Goal: Book appointment/travel/reservation

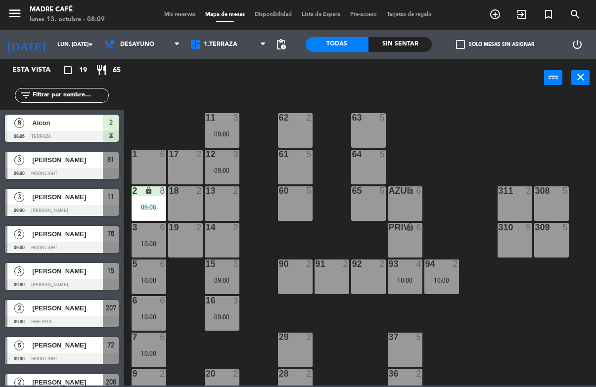
click at [496, 16] on icon "add_circle_outline" at bounding box center [495, 14] width 12 height 12
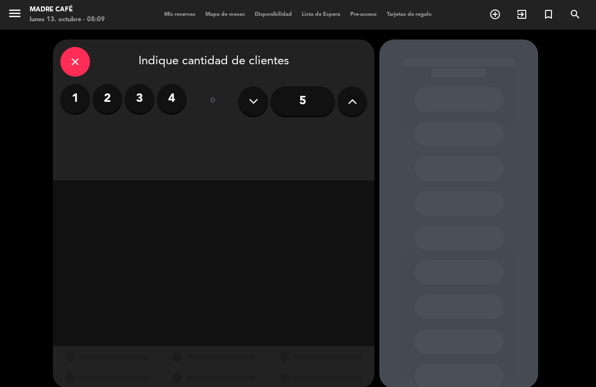
click at [107, 96] on label "2" at bounding box center [107, 99] width 30 height 30
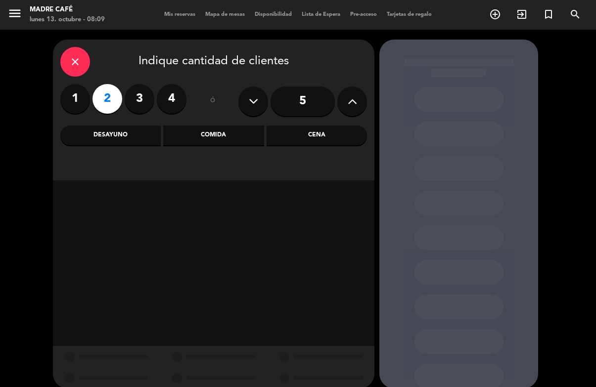
click at [114, 135] on div "Desayuno" at bounding box center [110, 136] width 100 height 20
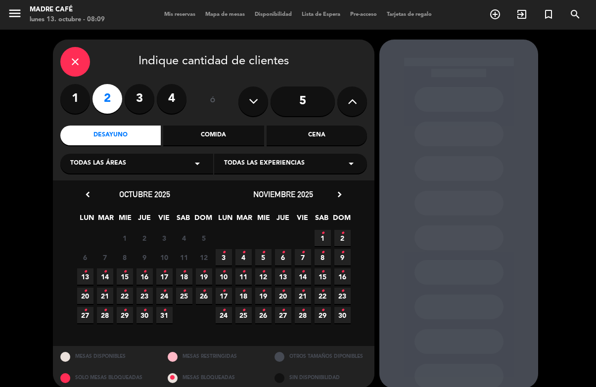
click at [87, 294] on span "20 •" at bounding box center [85, 296] width 16 height 16
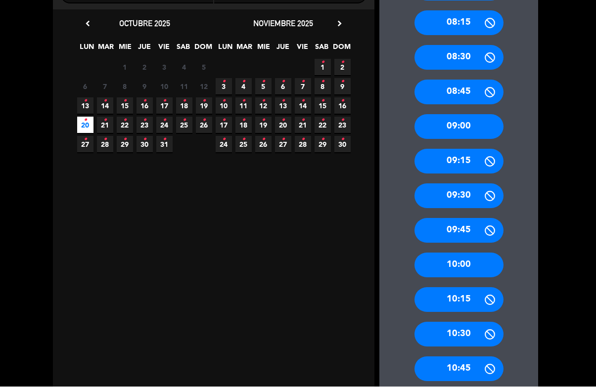
scroll to position [172, 0]
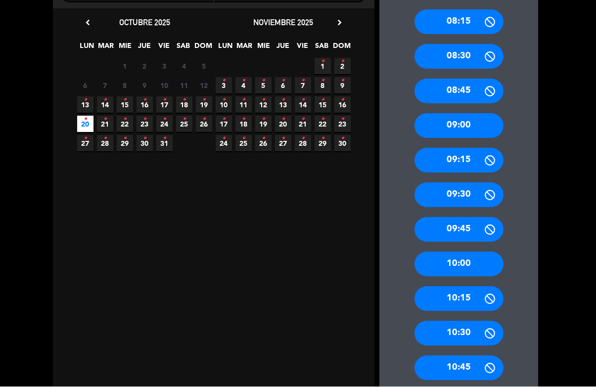
click at [446, 252] on div "10:00" at bounding box center [458, 264] width 89 height 25
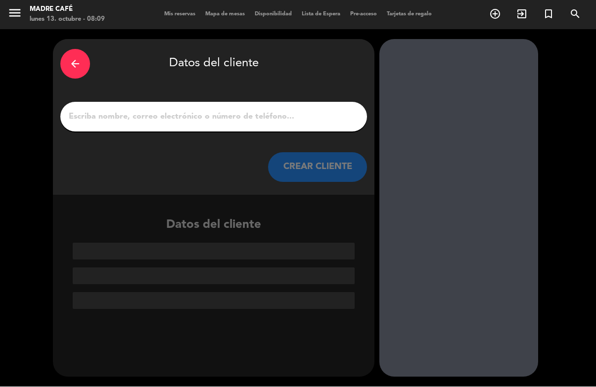
scroll to position [0, 0]
click at [209, 110] on input "1" at bounding box center [214, 117] width 292 height 14
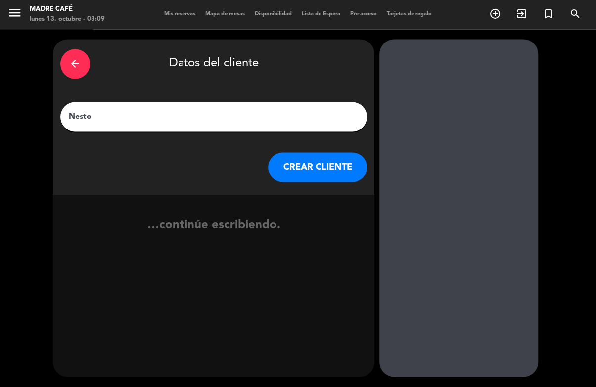
type input "Nestor"
click at [311, 153] on button "CREAR CLIENTE" at bounding box center [317, 168] width 99 height 30
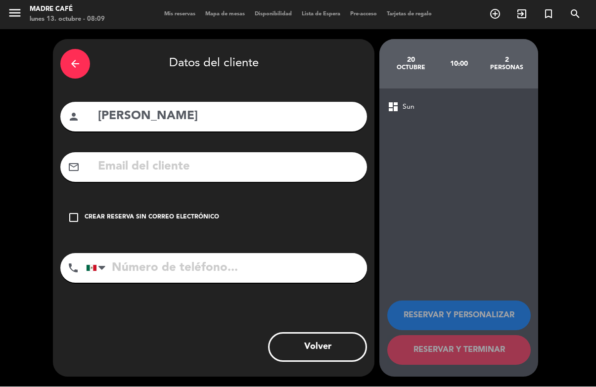
click at [79, 212] on icon "check_box_outline_blank" at bounding box center [74, 218] width 12 height 12
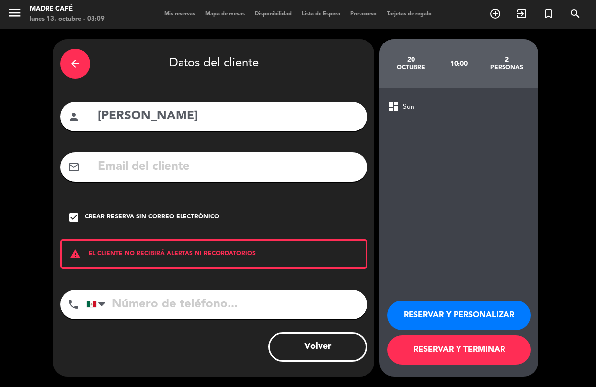
click at [198, 290] on input "tel" at bounding box center [226, 305] width 281 height 30
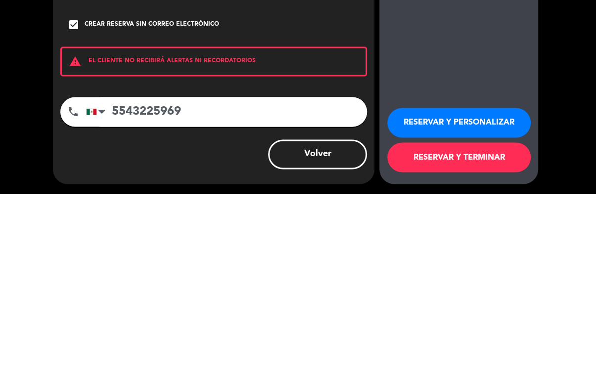
type input "5543225969"
click at [207, 122] on div "arrow_back Datos del cliente person Nestor mail_outline check_box Crear reserva…" at bounding box center [213, 209] width 321 height 338
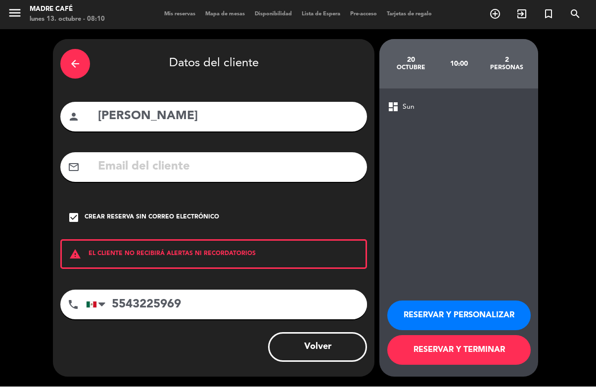
scroll to position [37, 0]
click at [452, 348] on button "RESERVAR Y TERMINAR" at bounding box center [458, 351] width 143 height 30
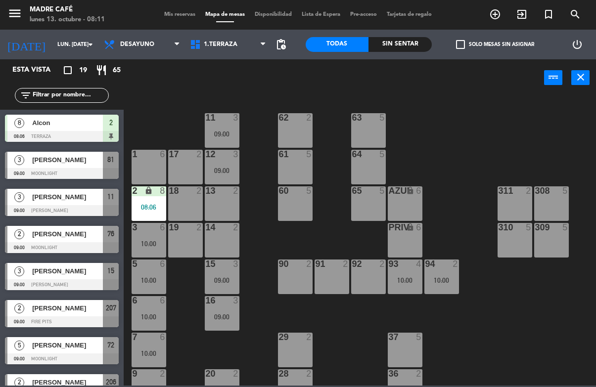
click at [79, 95] on input "text" at bounding box center [70, 95] width 77 height 11
click at [484, 101] on div "11 3 09:00 63 5 62 2 12 3 09:00 1 6 61 5 64 5 17 2 13 2 2 lock 8 08:06 60 5 65 …" at bounding box center [363, 240] width 466 height 290
click at [520, 11] on icon "exit_to_app" at bounding box center [522, 14] width 12 height 12
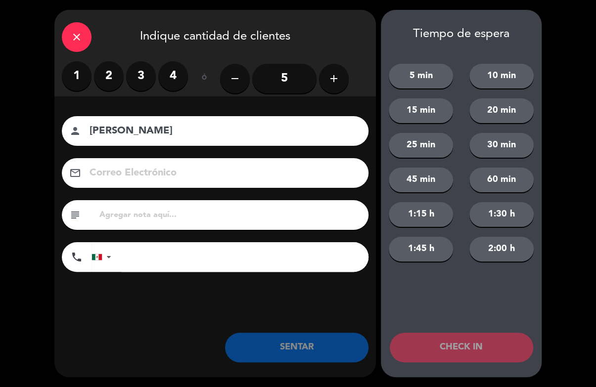
type input "Melisa"
click at [331, 81] on icon "add" at bounding box center [334, 79] width 12 height 12
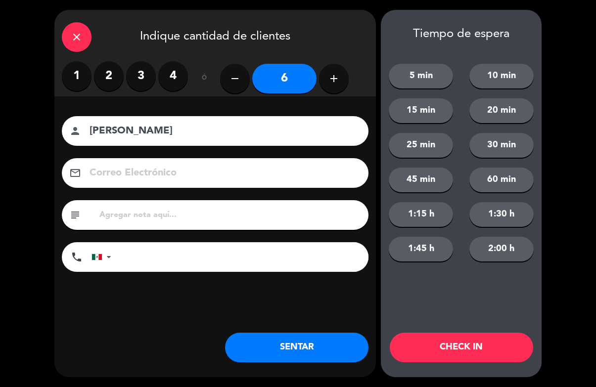
click at [332, 64] on button "add" at bounding box center [334, 79] width 30 height 30
type input "7"
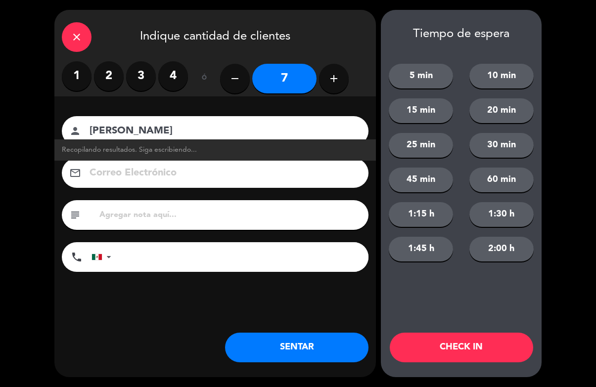
click at [245, 127] on input "Melisa" at bounding box center [221, 131] width 267 height 17
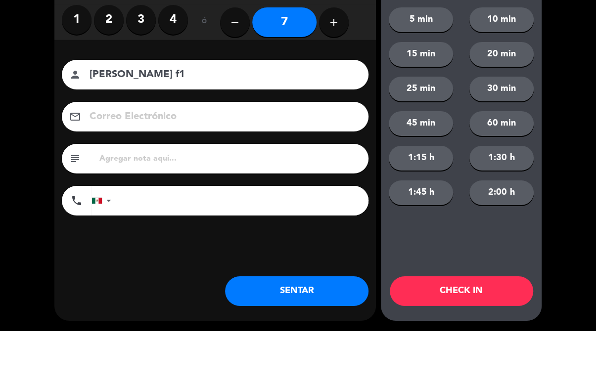
type input "[PERSON_NAME] f1"
click at [295, 64] on input "7" at bounding box center [284, 79] width 64 height 30
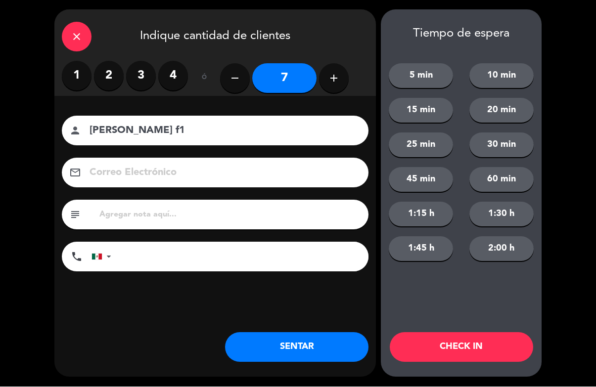
click at [462, 348] on button "CHECK IN" at bounding box center [460, 348] width 143 height 30
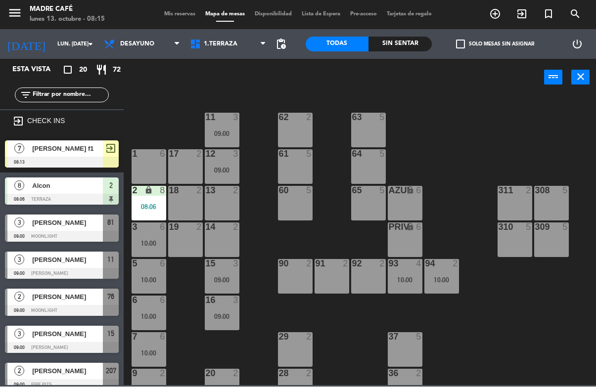
click at [520, 17] on icon "exit_to_app" at bounding box center [522, 14] width 12 height 12
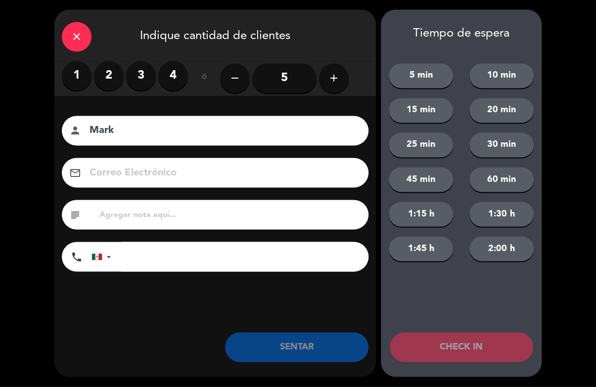
type input "Mark"
click at [111, 77] on label "2" at bounding box center [109, 76] width 30 height 30
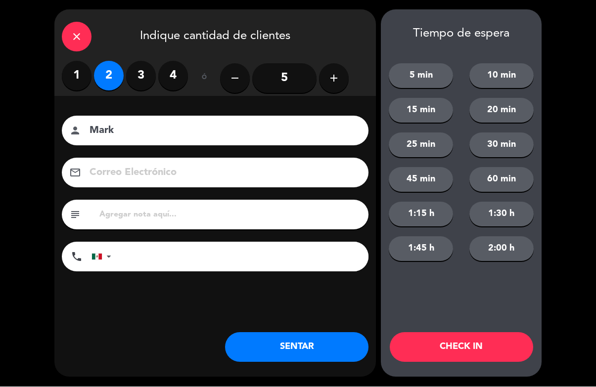
click at [477, 346] on button "CHECK IN" at bounding box center [460, 348] width 143 height 30
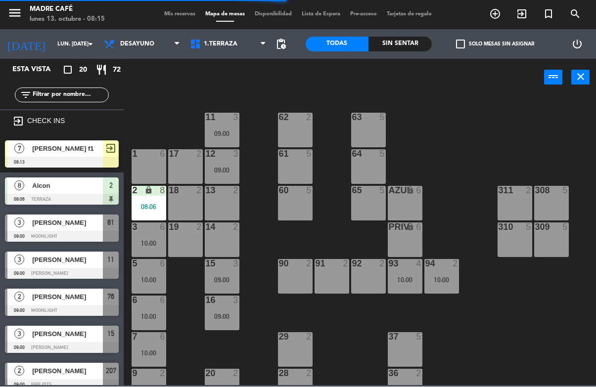
click at [525, 18] on icon "exit_to_app" at bounding box center [522, 14] width 12 height 12
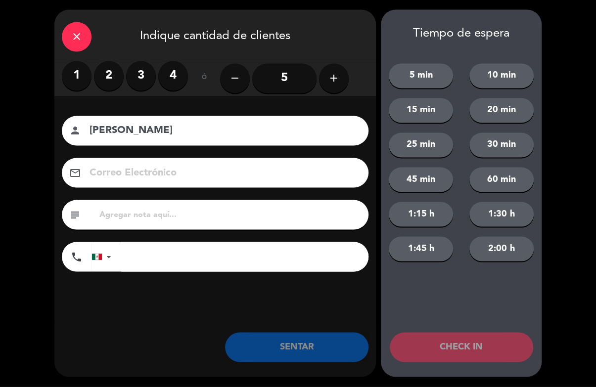
type input "[PERSON_NAME]"
click at [108, 89] on label "2" at bounding box center [109, 76] width 30 height 30
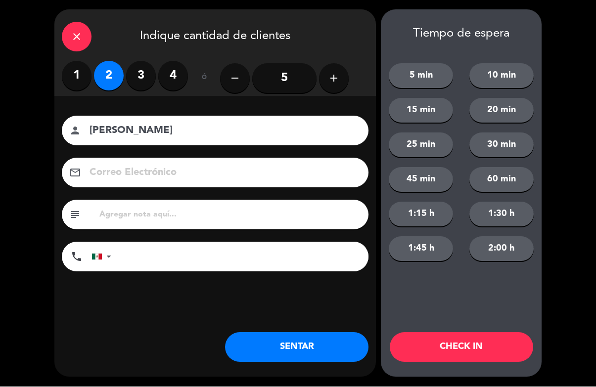
click at [475, 346] on button "CHECK IN" at bounding box center [460, 348] width 143 height 30
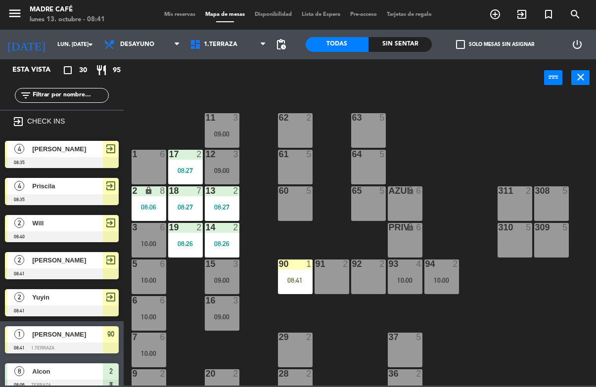
click at [299, 280] on div "08:41" at bounding box center [295, 280] width 35 height 7
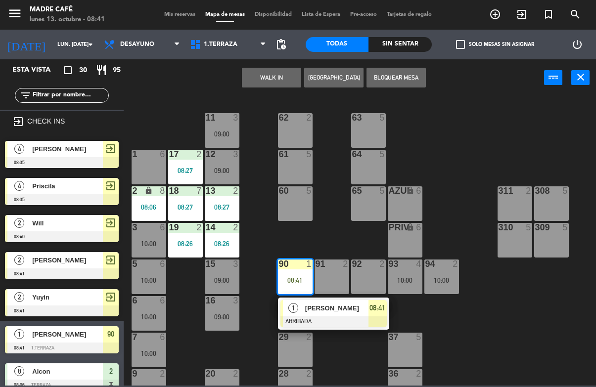
click at [378, 314] on div "08:41" at bounding box center [377, 308] width 18 height 16
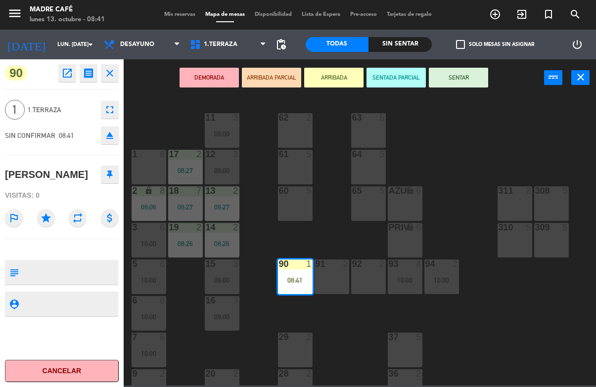
click at [474, 76] on button "SENTAR" at bounding box center [458, 78] width 59 height 20
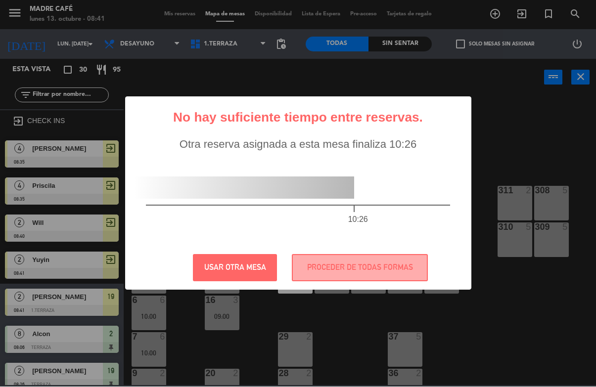
click at [256, 269] on button "USAR OTRA MESA" at bounding box center [235, 268] width 84 height 27
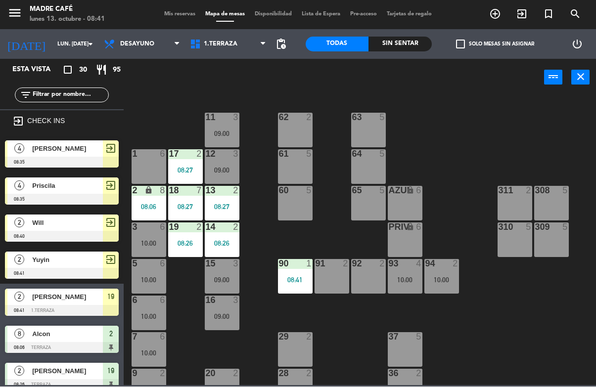
click at [298, 280] on div "08:41" at bounding box center [295, 280] width 35 height 7
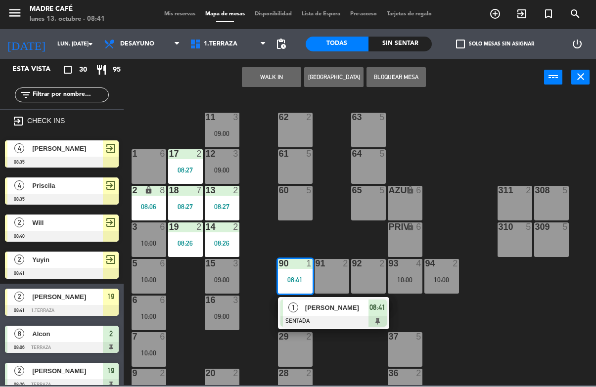
click at [383, 310] on span "08:41" at bounding box center [377, 308] width 16 height 12
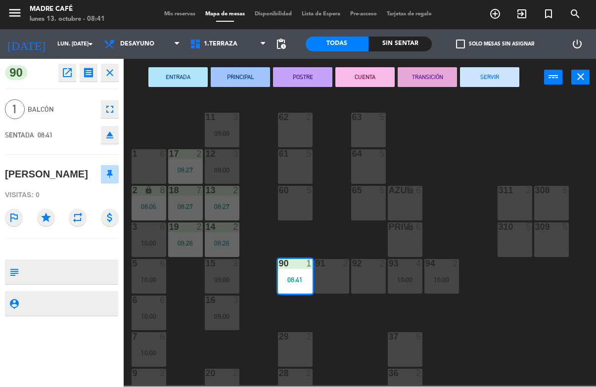
click at [497, 82] on button "SERVIR" at bounding box center [489, 78] width 59 height 20
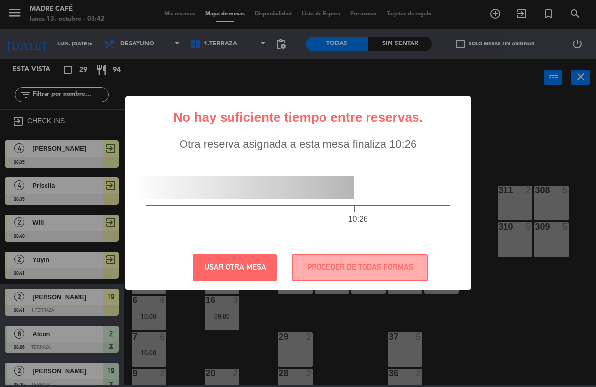
click at [541, 124] on div "? ! i No hay suficiente tiempo entre reservas. × Otra reserva asignada a esta m…" at bounding box center [298, 193] width 596 height 387
click at [533, 153] on div "? ! i No hay suficiente tiempo entre reservas. × Otra reserva asignada a esta m…" at bounding box center [298, 193] width 596 height 387
click at [241, 262] on button "USAR OTRA MESA" at bounding box center [235, 268] width 84 height 27
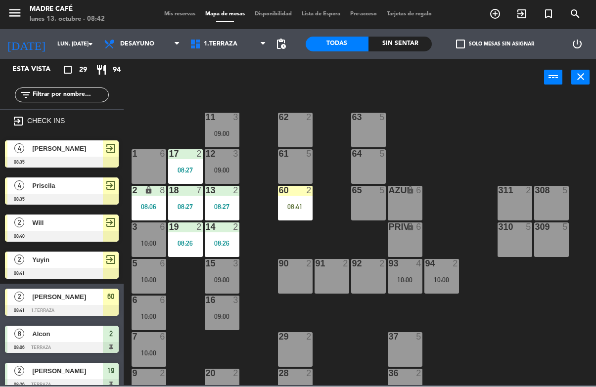
click at [295, 204] on div "08:41" at bounding box center [295, 207] width 35 height 7
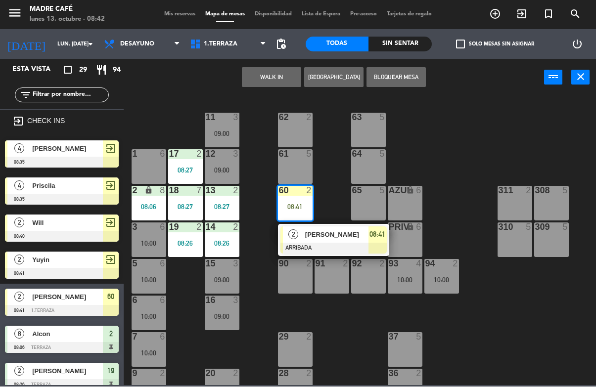
click at [381, 243] on div at bounding box center [333, 248] width 106 height 11
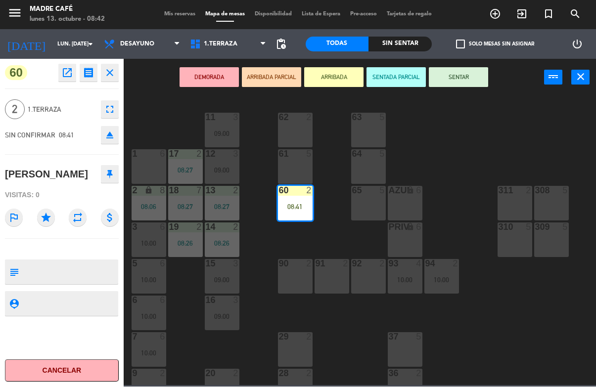
click at [459, 80] on button "SENTAR" at bounding box center [458, 78] width 59 height 20
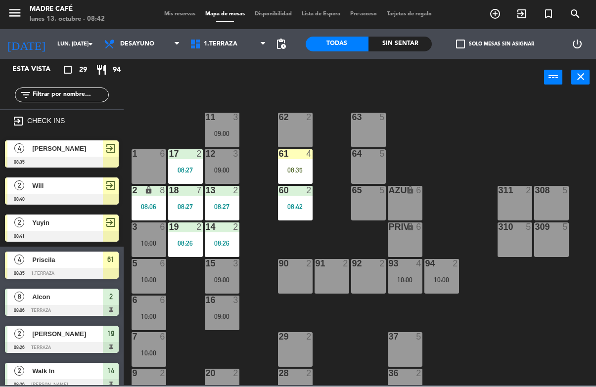
click at [299, 160] on div "61 4 08:35" at bounding box center [295, 167] width 35 height 35
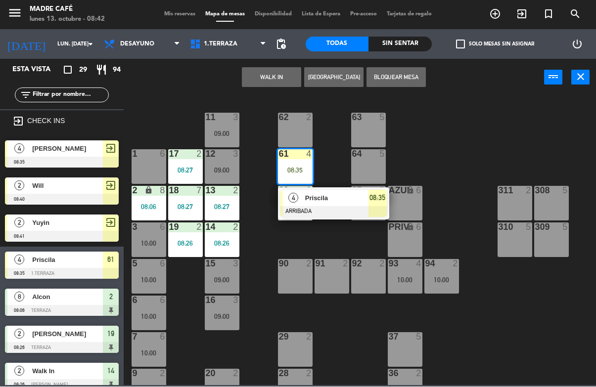
click at [374, 200] on span "08:35" at bounding box center [377, 198] width 16 height 12
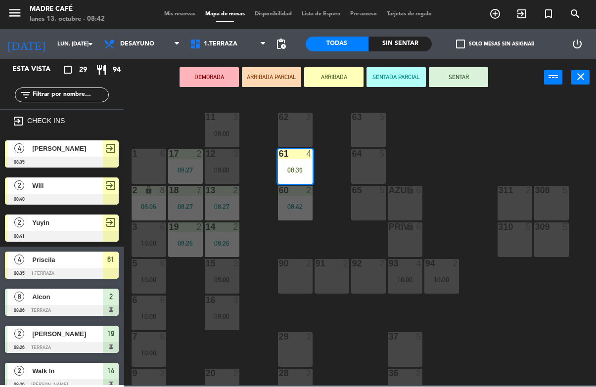
click at [463, 77] on button "SENTAR" at bounding box center [458, 78] width 59 height 20
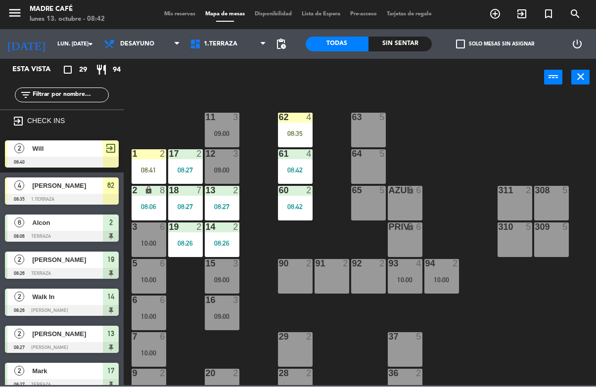
click at [133, 168] on div "08:41" at bounding box center [148, 170] width 35 height 7
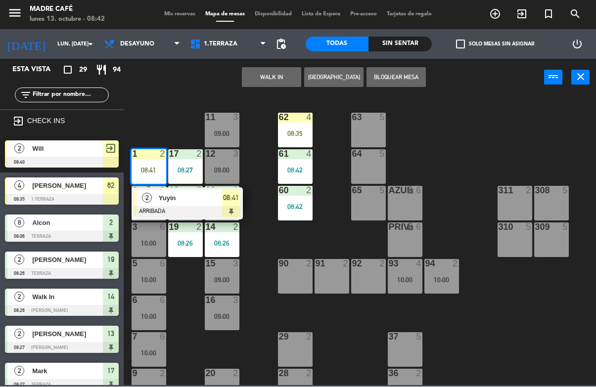
click at [226, 203] on span "08:41" at bounding box center [231, 198] width 16 height 12
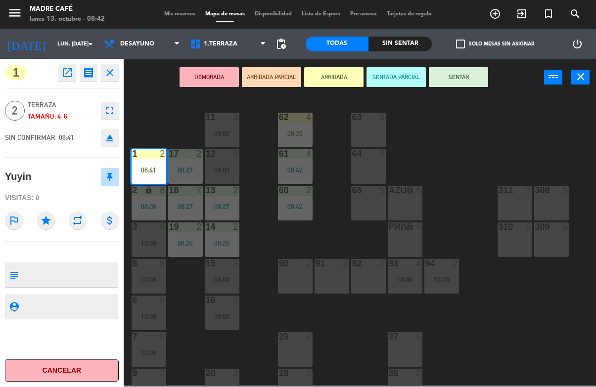
click at [469, 79] on button "SENTAR" at bounding box center [458, 78] width 59 height 20
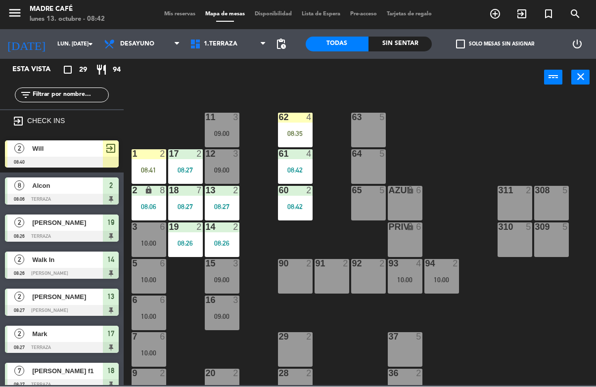
click at [291, 129] on div "62 4 08:35" at bounding box center [295, 130] width 35 height 35
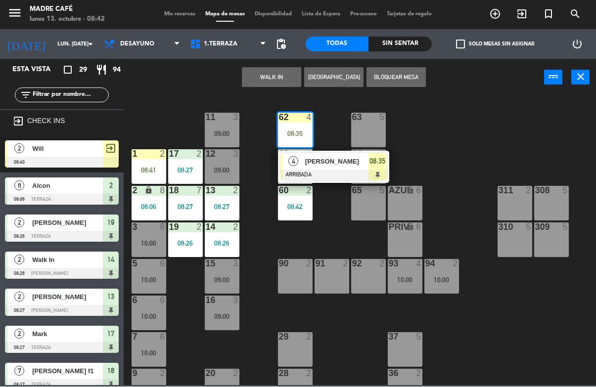
click at [385, 162] on span "08:35" at bounding box center [377, 162] width 16 height 12
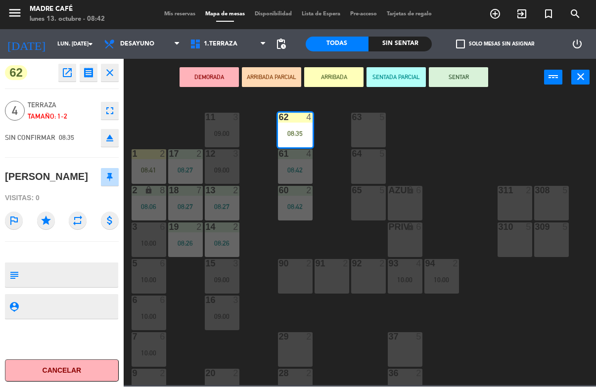
click at [462, 83] on button "SENTAR" at bounding box center [458, 78] width 59 height 20
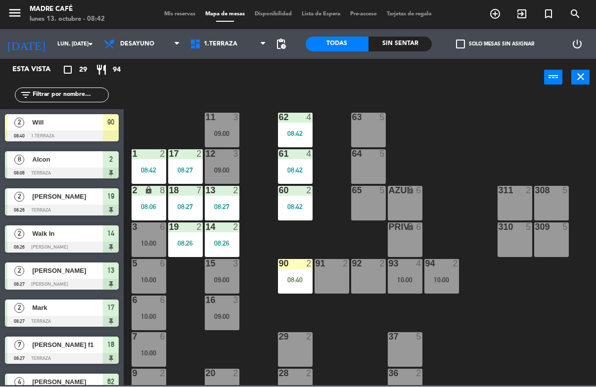
click at [300, 280] on div "08:40" at bounding box center [295, 280] width 35 height 7
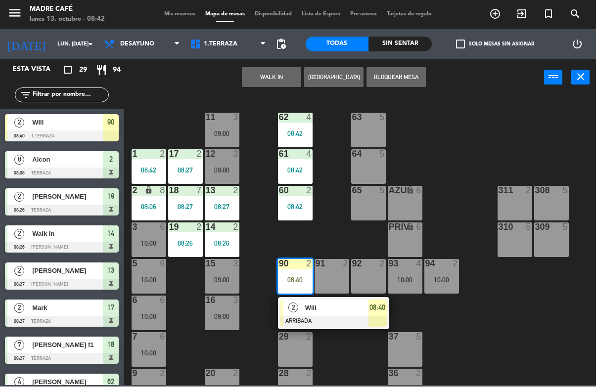
click at [381, 309] on span "08:40" at bounding box center [377, 308] width 16 height 12
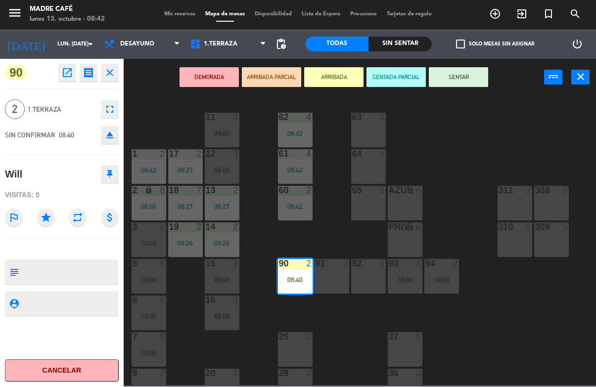
click at [463, 71] on button "SENTAR" at bounding box center [458, 78] width 59 height 20
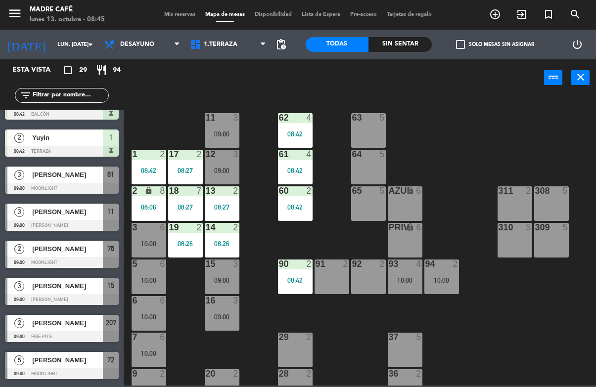
scroll to position [369, 0]
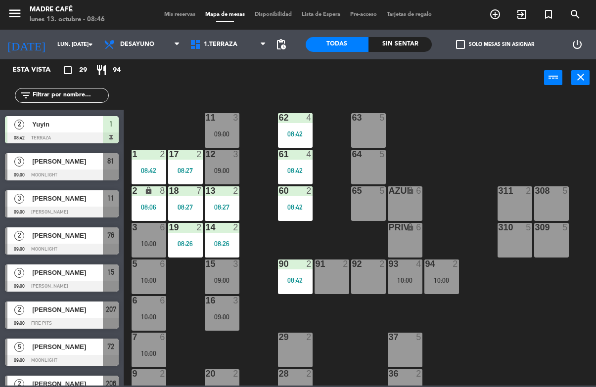
click at [59, 308] on span "[PERSON_NAME]" at bounding box center [67, 309] width 71 height 10
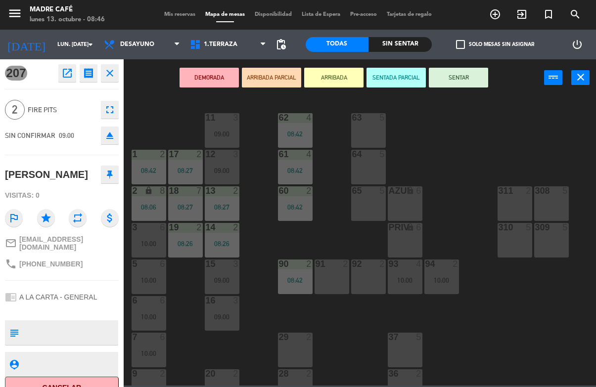
click at [467, 79] on button "SENTAR" at bounding box center [458, 78] width 59 height 20
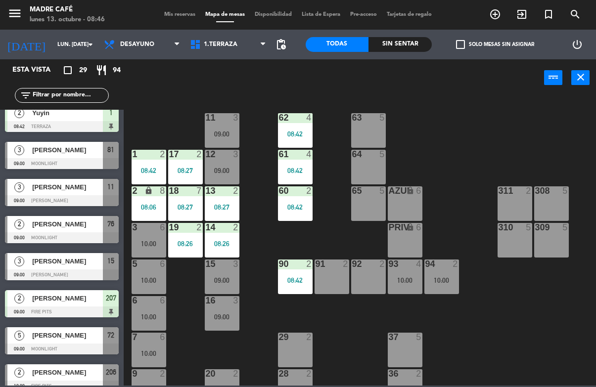
scroll to position [381, 0]
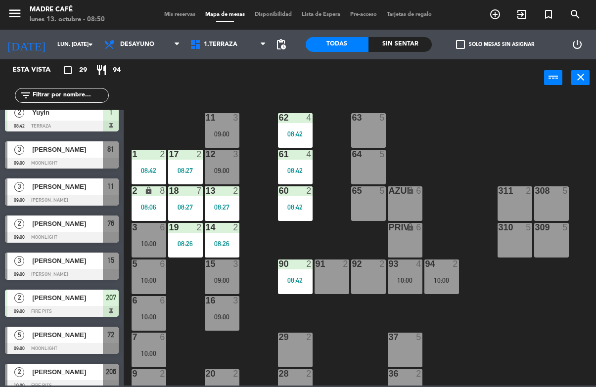
click at [57, 159] on div at bounding box center [62, 163] width 114 height 11
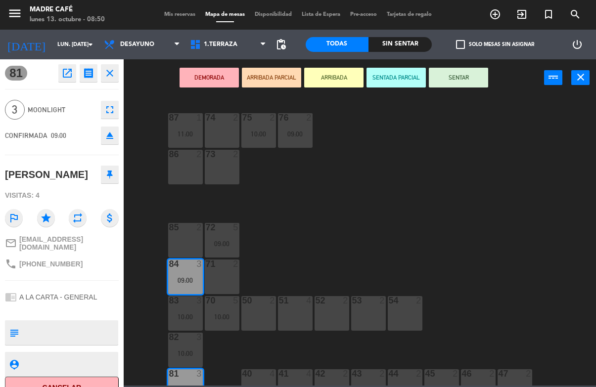
click at [469, 75] on button "SENTAR" at bounding box center [458, 78] width 59 height 20
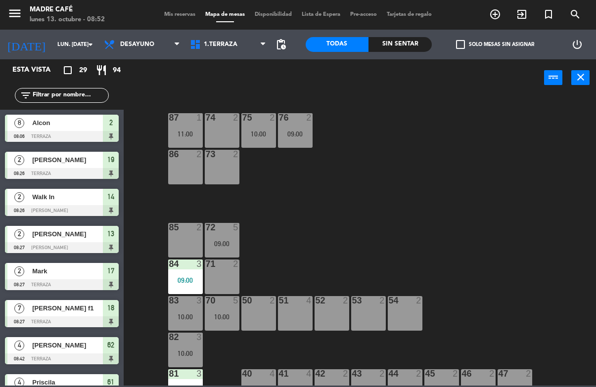
scroll to position [0, 0]
click at [520, 19] on icon "exit_to_app" at bounding box center [522, 14] width 12 height 12
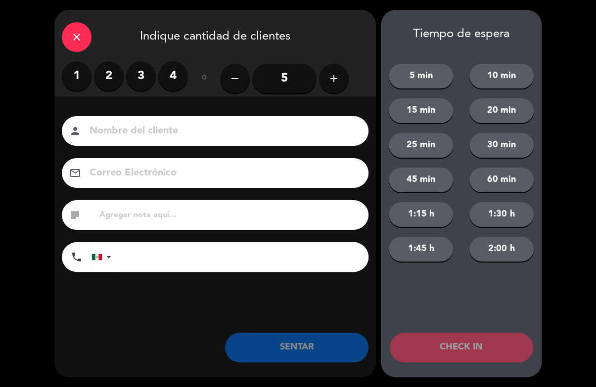
click at [330, 81] on icon "add" at bounding box center [334, 79] width 12 height 12
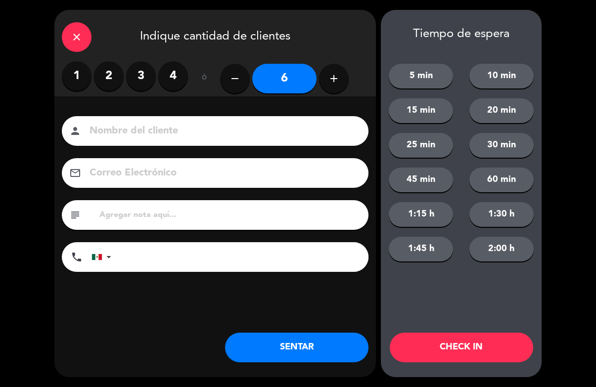
click at [333, 81] on icon "add" at bounding box center [334, 79] width 12 height 12
click at [327, 85] on button "add" at bounding box center [334, 79] width 30 height 30
click at [338, 82] on icon "add" at bounding box center [334, 79] width 12 height 12
click at [337, 89] on button "add" at bounding box center [334, 79] width 30 height 30
click at [329, 85] on button "add" at bounding box center [334, 79] width 30 height 30
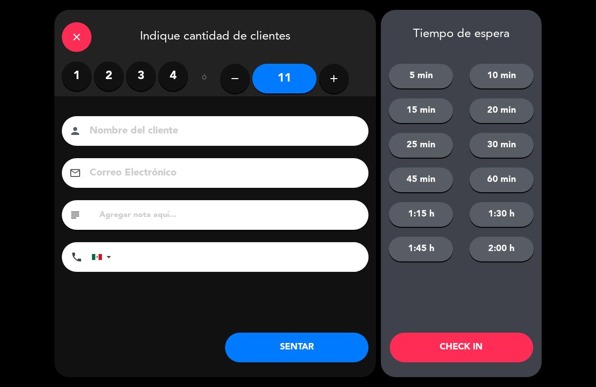
click at [334, 83] on icon "add" at bounding box center [334, 79] width 12 height 12
click at [330, 78] on icon "add" at bounding box center [334, 79] width 12 height 12
type input "13"
click at [468, 354] on button "CHECK IN" at bounding box center [460, 348] width 143 height 30
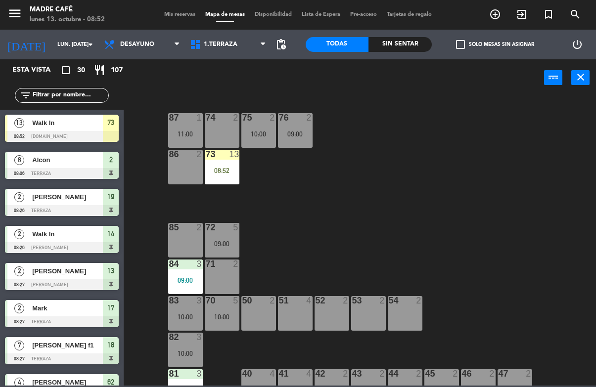
click at [225, 164] on div "73 13 08:52" at bounding box center [222, 167] width 35 height 35
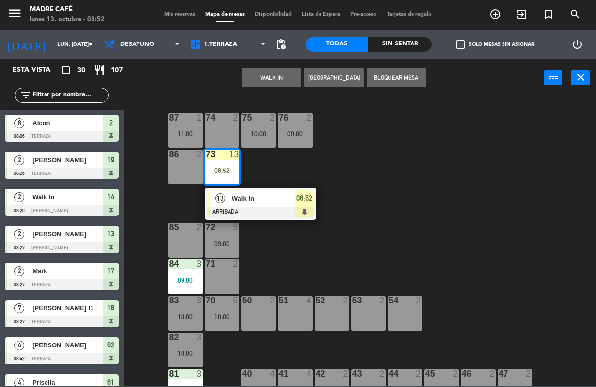
click at [308, 199] on span "08:52" at bounding box center [304, 198] width 16 height 12
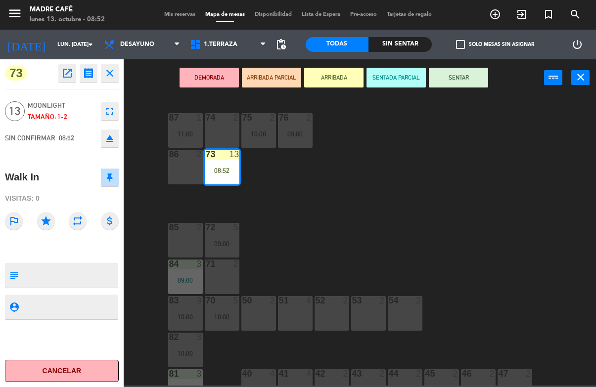
click at [474, 78] on button "SENTAR" at bounding box center [458, 78] width 59 height 20
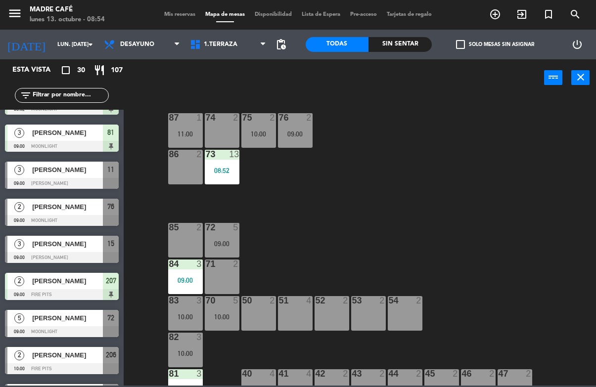
scroll to position [438, 0]
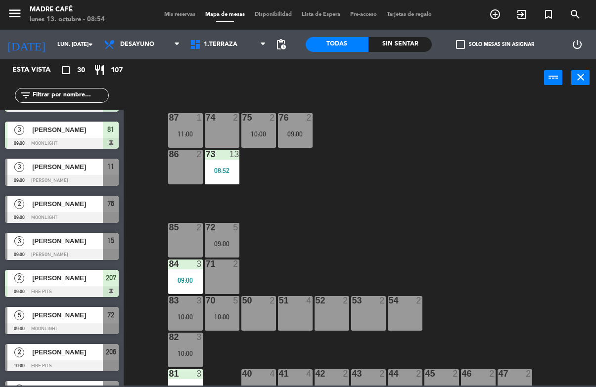
click at [74, 200] on span "[PERSON_NAME]" at bounding box center [67, 204] width 71 height 10
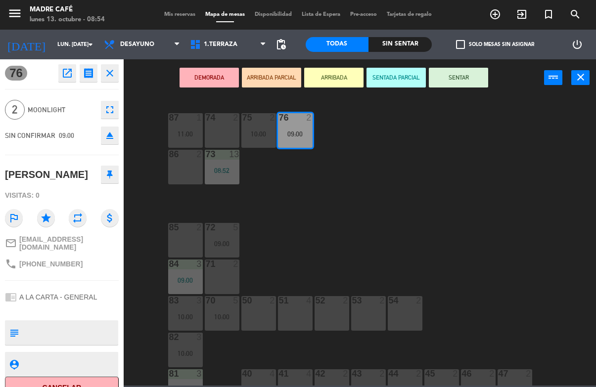
click at [466, 79] on button "SENTAR" at bounding box center [458, 78] width 59 height 20
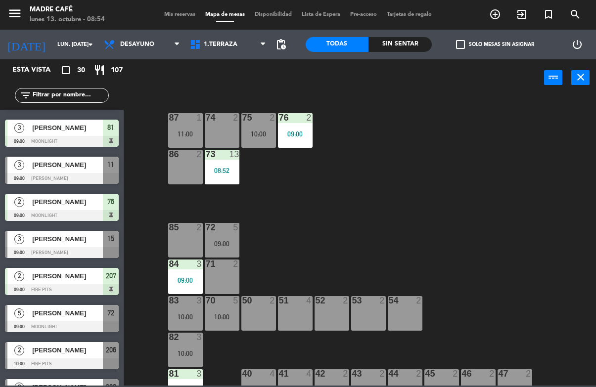
scroll to position [450, 0]
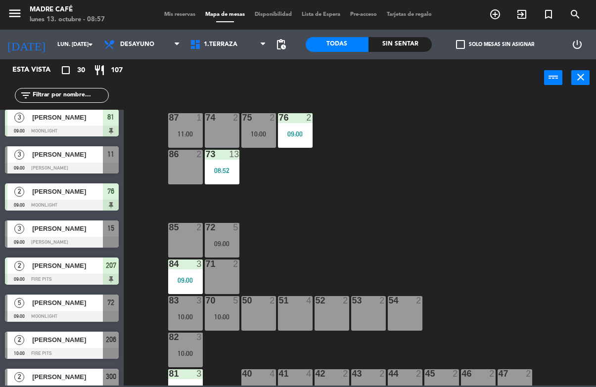
click at [519, 18] on icon "exit_to_app" at bounding box center [522, 14] width 12 height 12
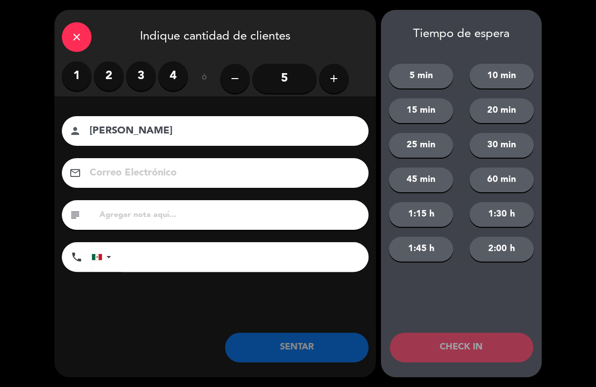
type input "[PERSON_NAME]"
click at [109, 73] on label "2" at bounding box center [109, 76] width 30 height 30
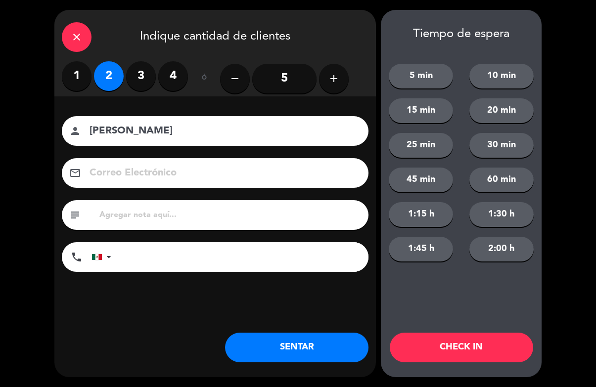
click at [460, 344] on button "CHECK IN" at bounding box center [460, 348] width 143 height 30
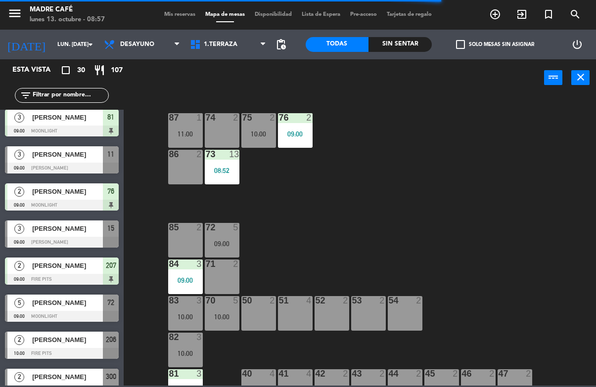
click at [513, 18] on span "exit_to_app" at bounding box center [521, 14] width 27 height 17
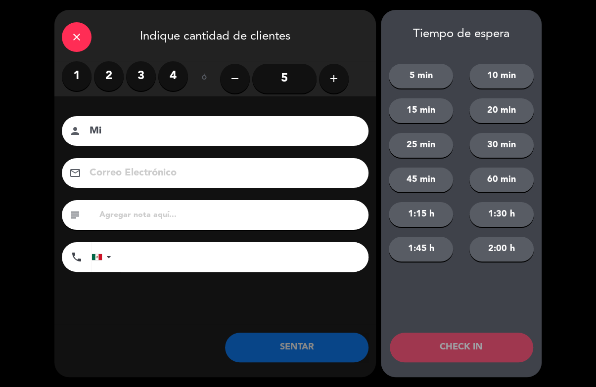
type input "M"
click at [572, 66] on div "close Indique cantidad de clientes 1 2 3 4 ó remove 5 add Nombre del cliente pe…" at bounding box center [298, 193] width 596 height 387
click at [82, 34] on icon "close" at bounding box center [77, 37] width 12 height 12
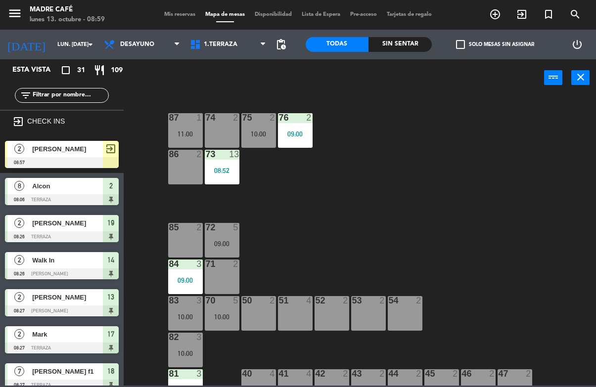
scroll to position [0, 0]
click at [83, 98] on input "text" at bounding box center [70, 95] width 77 height 11
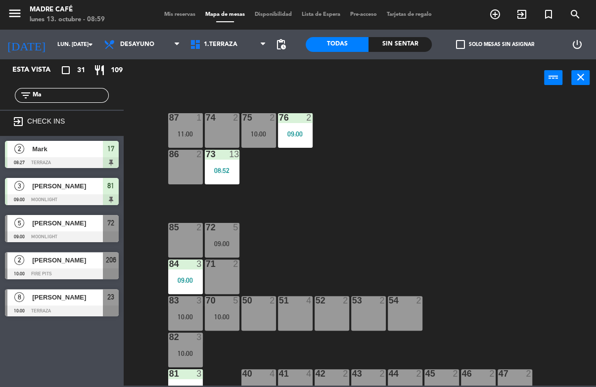
type input "M"
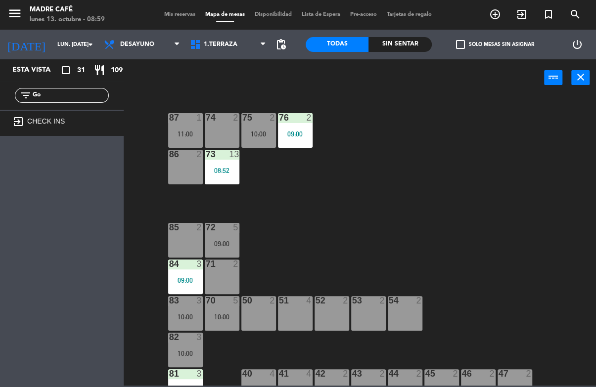
type input "G"
